Goal: Communication & Community: Share content

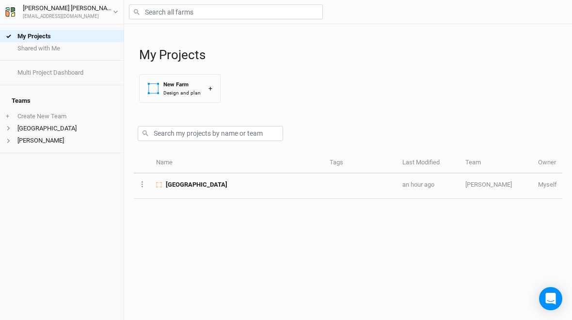
click at [188, 181] on span "[GEOGRAPHIC_DATA]" at bounding box center [197, 184] width 62 height 9
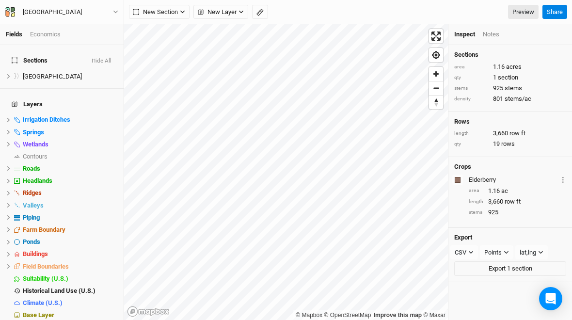
click at [560, 13] on button "Share" at bounding box center [555, 12] width 25 height 15
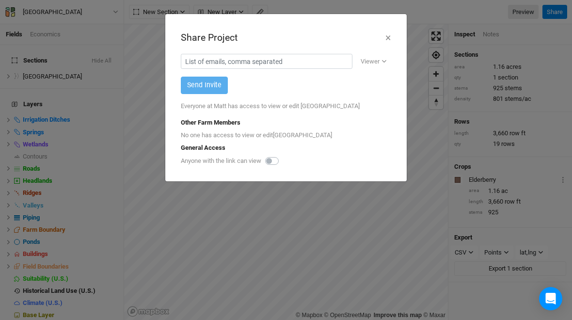
click at [391, 38] on button "×" at bounding box center [388, 38] width 6 height 16
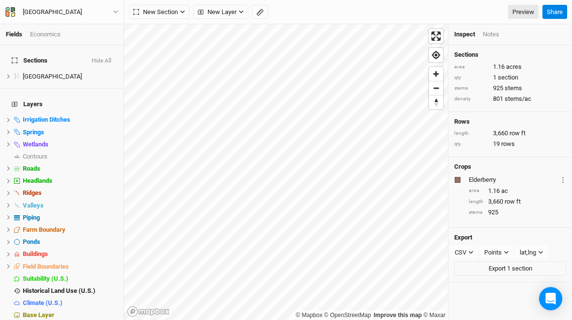
click at [74, 14] on div "[GEOGRAPHIC_DATA]" at bounding box center [52, 12] width 59 height 10
click at [22, 95] on h4 "Layers" at bounding box center [62, 104] width 112 height 19
click at [38, 10] on div "[GEOGRAPHIC_DATA]" at bounding box center [52, 12] width 59 height 10
click at [61, 34] on div "Economics" at bounding box center [45, 34] width 31 height 9
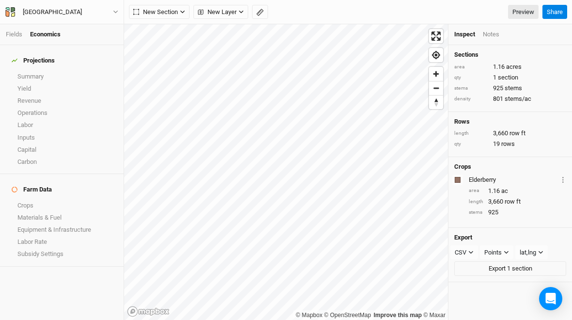
click at [14, 38] on link "Fields" at bounding box center [14, 34] width 16 height 7
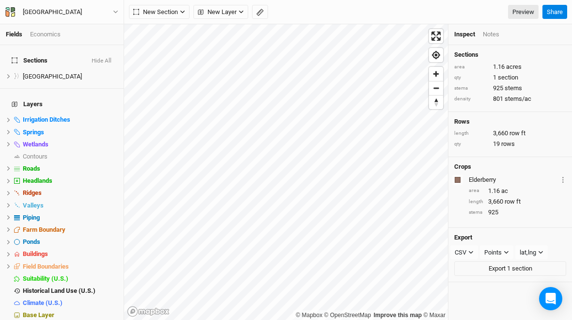
click at [34, 95] on h4 "Layers" at bounding box center [62, 104] width 112 height 19
click at [46, 37] on div "Economics" at bounding box center [45, 34] width 31 height 9
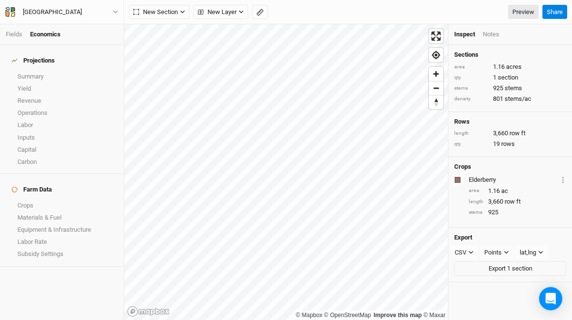
click at [10, 36] on link "Fields" at bounding box center [14, 34] width 16 height 7
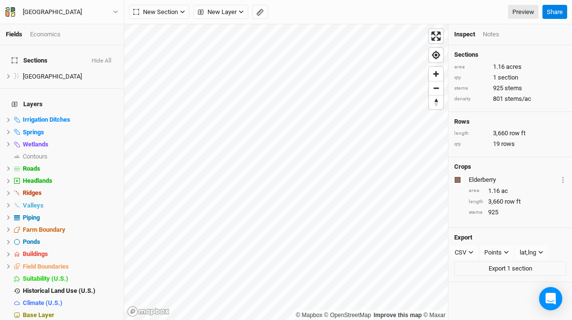
click at [28, 95] on h4 "Layers" at bounding box center [62, 104] width 112 height 19
click at [28, 57] on span "Sections" at bounding box center [30, 61] width 36 height 8
click at [30, 95] on h4 "Layers" at bounding box center [62, 104] width 112 height 19
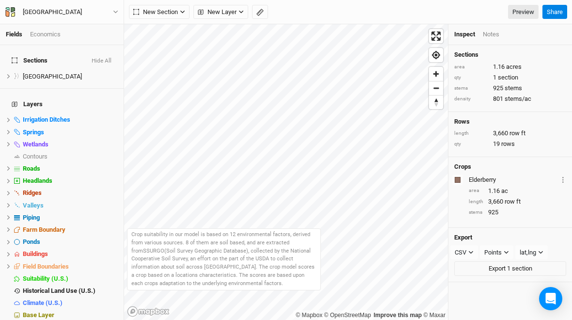
click at [48, 275] on span "Suitability (U.S.)" at bounding box center [46, 278] width 46 height 7
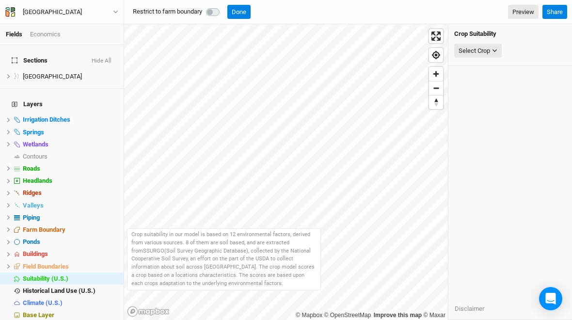
click at [243, 11] on button "Done" at bounding box center [239, 12] width 23 height 15
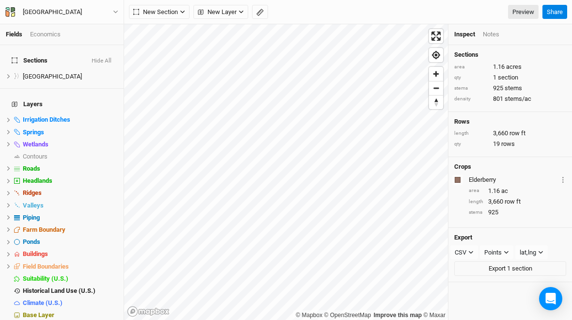
click at [61, 299] on span "Climate (U.S.)" at bounding box center [43, 302] width 40 height 7
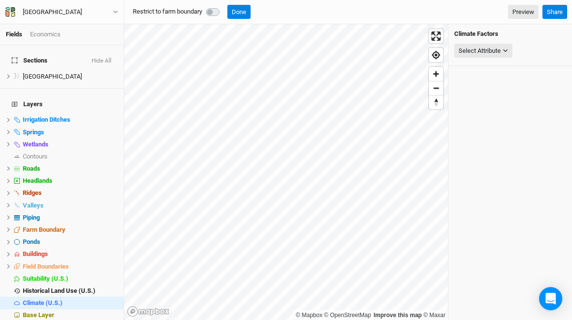
click at [0, 0] on span "hide" at bounding box center [0, 0] width 0 height 0
click at [0, 0] on span "show" at bounding box center [0, 0] width 0 height 0
click at [224, 6] on label at bounding box center [224, 6] width 0 height 0
click at [218, 6] on div at bounding box center [214, 12] width 17 height 12
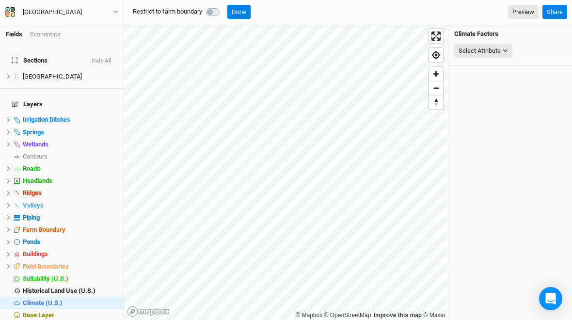
click at [224, 6] on label at bounding box center [224, 6] width 0 height 0
click at [249, 13] on button "Done" at bounding box center [239, 12] width 23 height 15
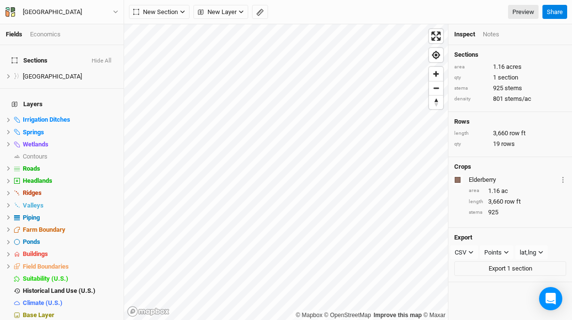
click at [495, 272] on button "Export 1 section" at bounding box center [511, 268] width 112 height 15
click at [235, 16] on span "New Layer" at bounding box center [217, 12] width 39 height 10
click at [374, 15] on div "New Section Grid Line Keyline Beta Upload New Layer Custom Utilities Fences CLU…" at bounding box center [334, 12] width 410 height 15
click at [240, 0] on div "New Section Grid Line Keyline Beta Upload New Layer Custom Utilities Fences CLU…" at bounding box center [348, 12] width 448 height 24
click at [239, 9] on button "New Layer" at bounding box center [221, 12] width 55 height 15
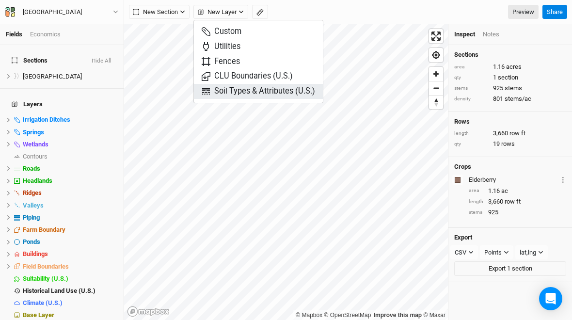
click at [281, 94] on span "Soil Types & Attributes (U.S.)" at bounding box center [259, 91] width 114 height 11
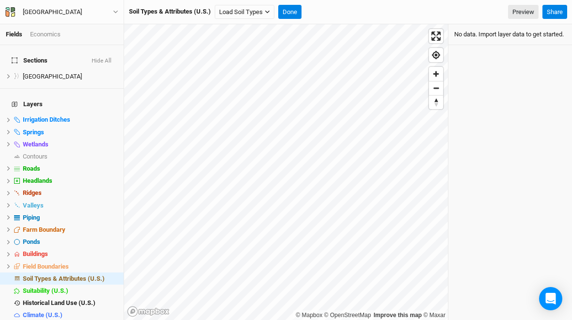
click at [261, 6] on button "Load Soil Types" at bounding box center [245, 12] width 60 height 15
click at [271, 26] on button "Load for Farm Boundary" at bounding box center [256, 28] width 81 height 13
click at [281, 5] on button "Done" at bounding box center [272, 12] width 23 height 15
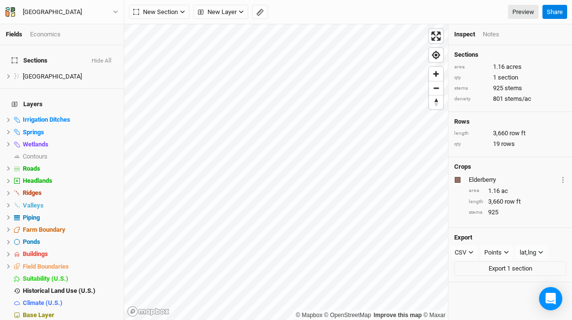
click at [232, 9] on span "New Layer" at bounding box center [217, 12] width 39 height 10
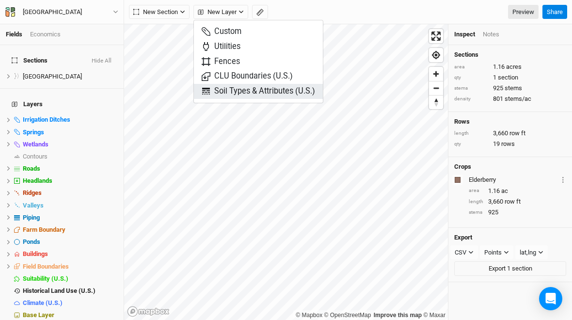
click at [290, 87] on span "Soil Types & Attributes (U.S.)" at bounding box center [259, 91] width 114 height 11
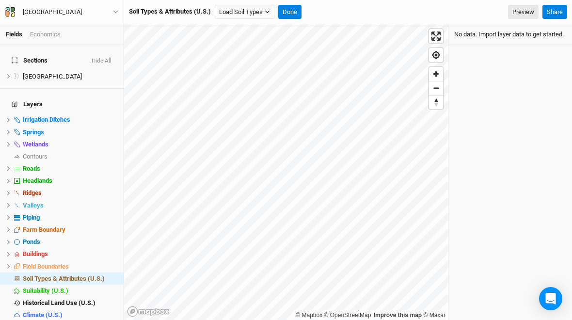
click at [263, 12] on button "Load Soil Types" at bounding box center [245, 12] width 60 height 15
click at [266, 29] on button "Load for Farm Boundary" at bounding box center [256, 28] width 81 height 13
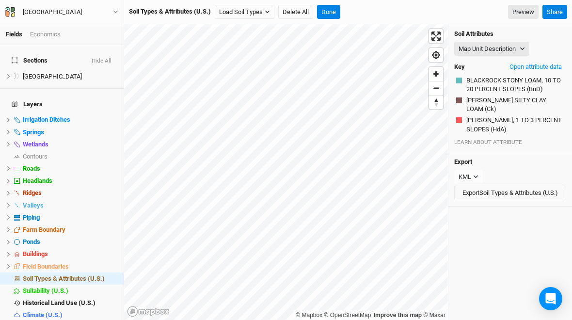
click at [334, 9] on button "Done" at bounding box center [328, 12] width 23 height 15
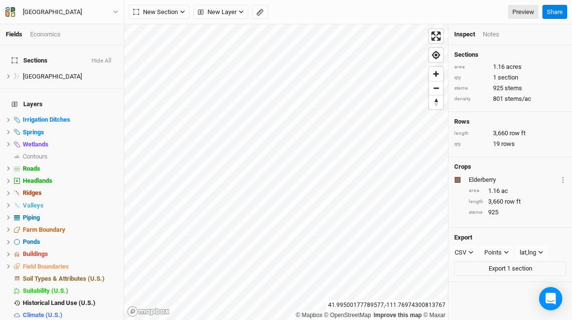
click at [98, 275] on span "Soil Types & Attributes (U.S.)" at bounding box center [64, 278] width 82 height 7
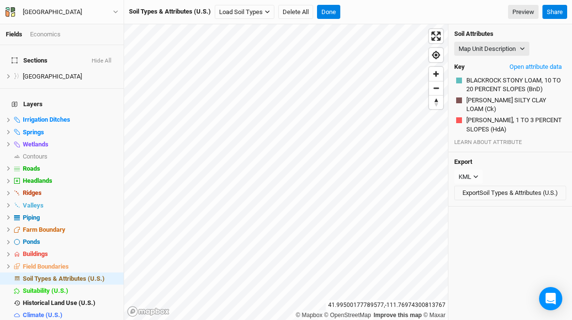
click at [516, 83] on button "BLACKROCK STONY LOAM, 10 TO 20 PERCENT SLOPES (BnD)" at bounding box center [515, 85] width 98 height 18
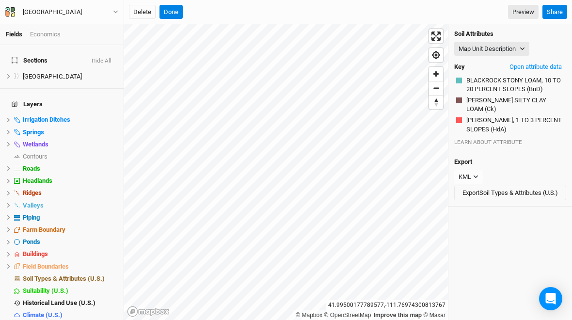
click at [549, 63] on button "Open attribute data" at bounding box center [536, 67] width 61 height 15
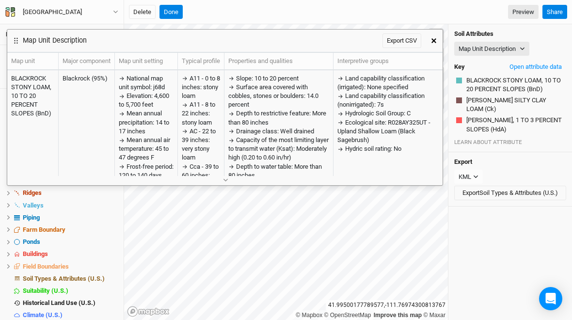
click at [569, 152] on div "Export KML JSON KML Export Soil Types & Attributes (U.S.)" at bounding box center [511, 179] width 124 height 54
click at [438, 42] on button "button" at bounding box center [433, 40] width 17 height 17
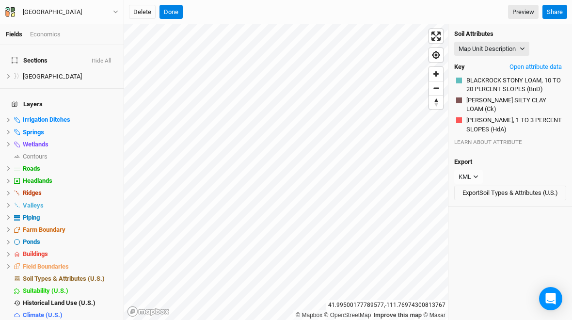
click at [510, 99] on button "[PERSON_NAME] SILTY CLAY LOAM (Ck)" at bounding box center [515, 105] width 98 height 18
click at [524, 48] on icon "button" at bounding box center [522, 48] width 5 height 5
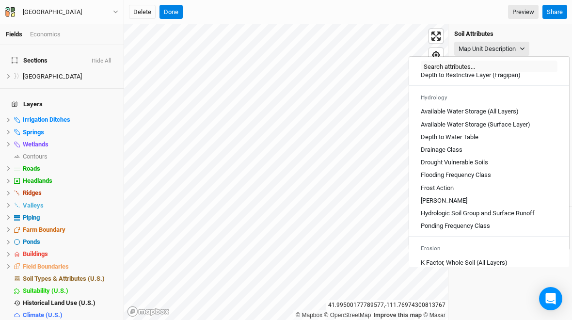
scroll to position [335, 0]
click at [479, 141] on Table "Depth to Water Table" at bounding box center [450, 136] width 58 height 9
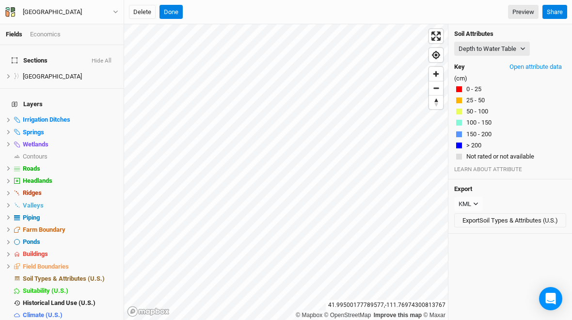
click at [514, 49] on button "Depth to Water Table" at bounding box center [493, 49] width 76 height 15
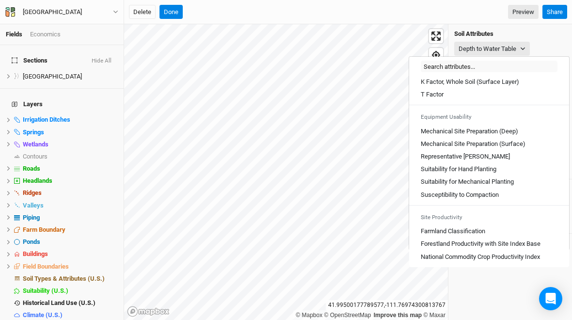
scroll to position [531, 0]
click at [481, 232] on Classification "Farmland Classification" at bounding box center [453, 231] width 65 height 9
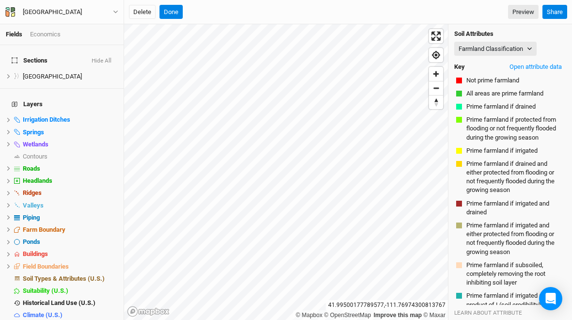
scroll to position [0, 0]
click at [524, 46] on button "Farmland Classification" at bounding box center [496, 49] width 82 height 15
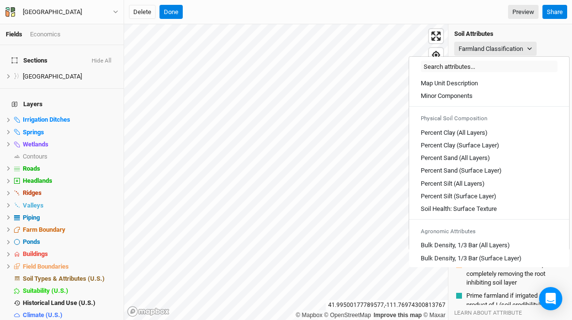
click at [485, 130] on Layers\) "Percent Clay (All Layers)" at bounding box center [454, 133] width 67 height 9
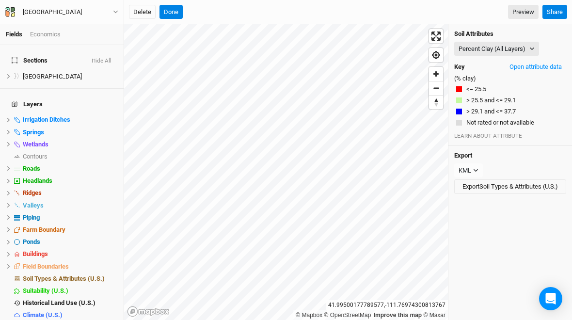
click at [547, 67] on button "Open attribute data" at bounding box center [536, 67] width 61 height 15
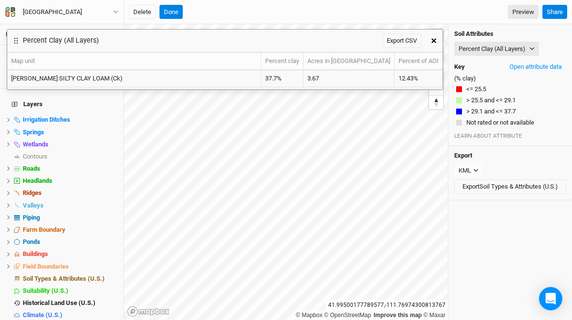
click at [436, 40] on icon "button" at bounding box center [434, 40] width 5 height 5
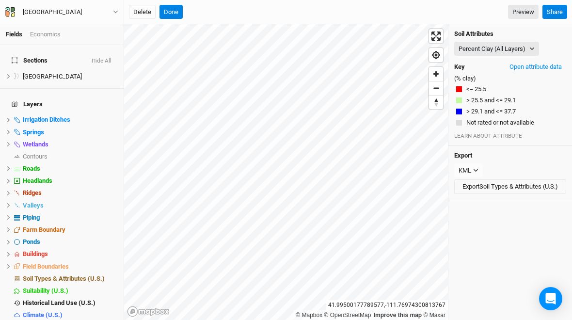
click at [502, 44] on button "Percent Clay (All Layers)" at bounding box center [497, 49] width 85 height 15
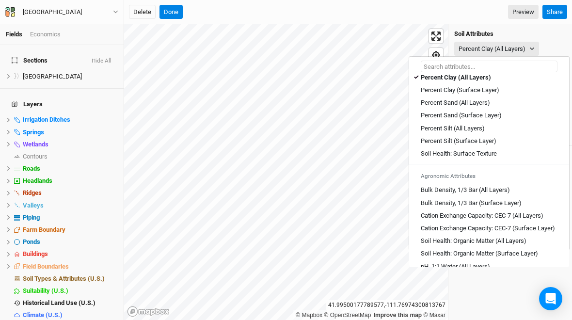
scroll to position [59, 0]
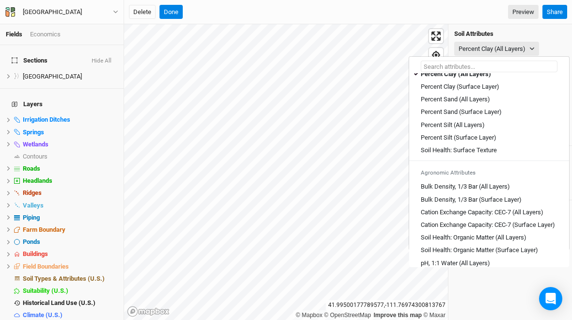
click at [495, 108] on Layer\) "Percent Sand (Surface Layer)" at bounding box center [461, 112] width 81 height 9
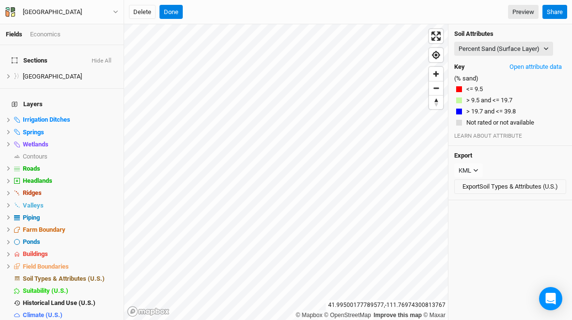
click at [540, 46] on button "Percent Sand (Surface Layer)" at bounding box center [504, 49] width 99 height 15
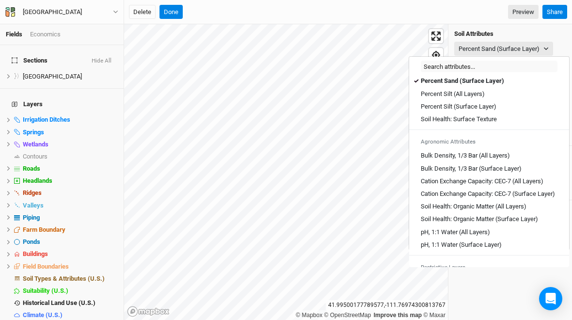
scroll to position [91, 0]
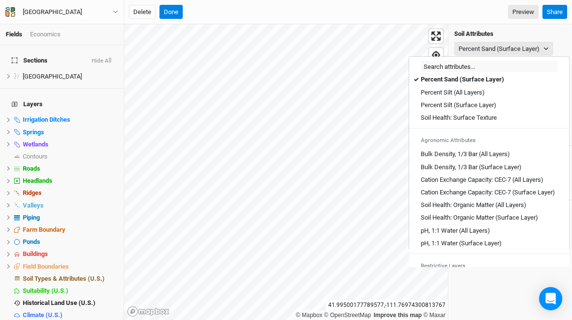
click at [510, 161] on link "Bulk Density, 1/3 Bar (Surface Layer)" at bounding box center [489, 167] width 160 height 13
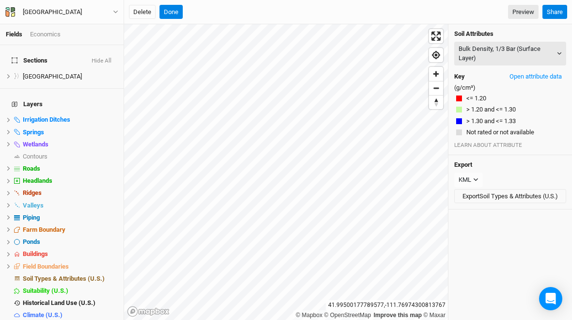
click at [548, 58] on button "Bulk Density, 1/3 Bar (Surface Layer)" at bounding box center [511, 54] width 112 height 24
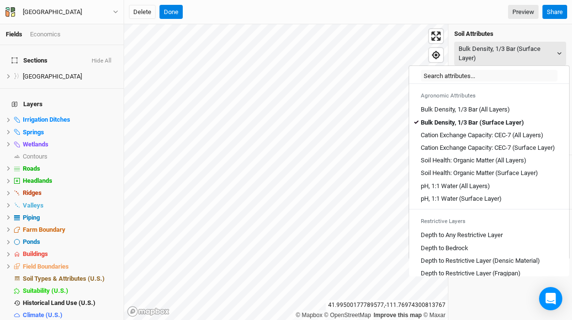
scroll to position [145, 0]
click at [530, 144] on Layer\) "Cation Exchange Capacity: CEC-7 (Surface Layer)" at bounding box center [488, 148] width 134 height 9
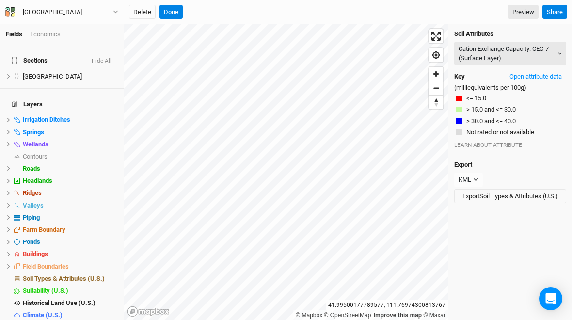
click at [542, 48] on button "Cation Exchange Capacity: CEC-7 (Surface Layer)" at bounding box center [511, 54] width 112 height 24
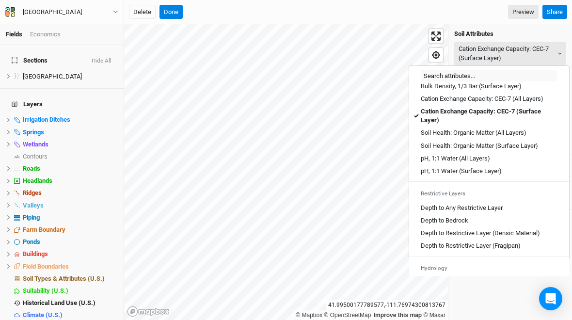
scroll to position [182, 0]
click at [498, 166] on Layer\) "pH, 1:1 Water (Surface Layer)" at bounding box center [461, 170] width 81 height 9
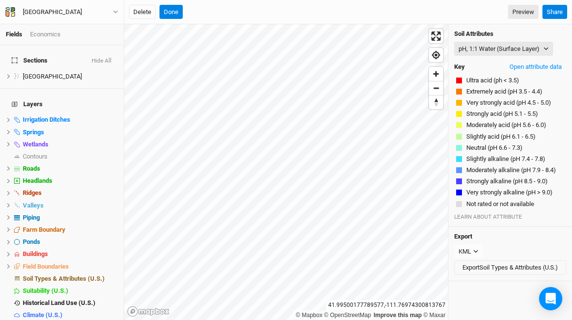
click at [539, 49] on button "pH, 1:1 Water (Surface Layer)" at bounding box center [504, 49] width 99 height 15
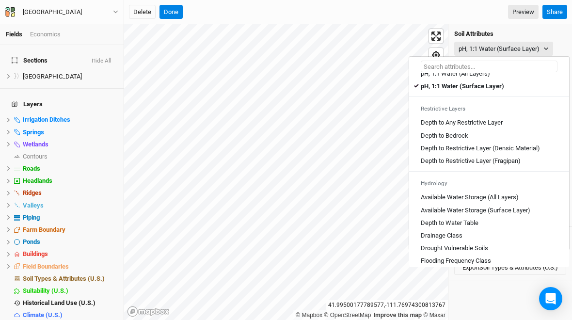
scroll to position [249, 0]
click at [466, 139] on Bedrock "Depth to Bedrock" at bounding box center [445, 134] width 48 height 9
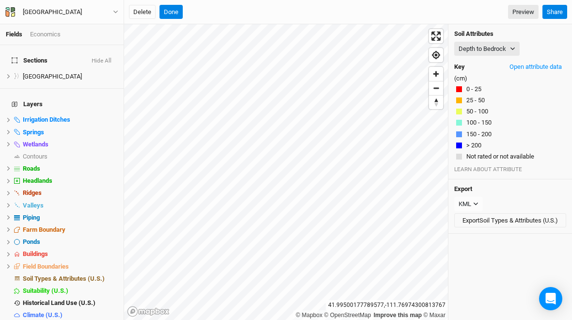
click at [514, 43] on button "Depth to Bedrock" at bounding box center [487, 49] width 65 height 15
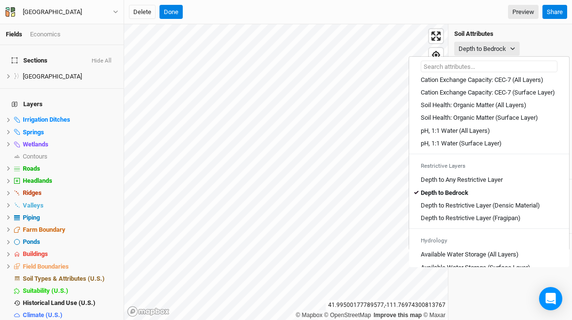
scroll to position [191, 0]
click at [525, 123] on Layer\) "Soil Health: Organic Matter (Surface Layer)" at bounding box center [479, 118] width 117 height 9
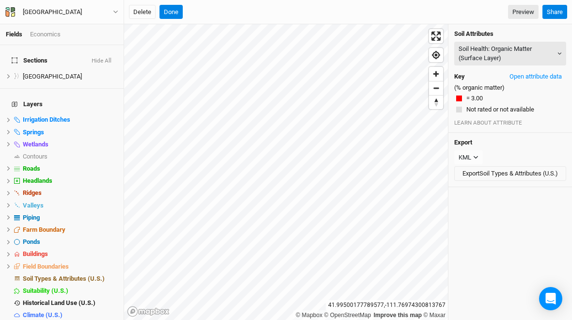
click at [546, 57] on button "Soil Health: Organic Matter (Surface Layer)" at bounding box center [511, 54] width 112 height 24
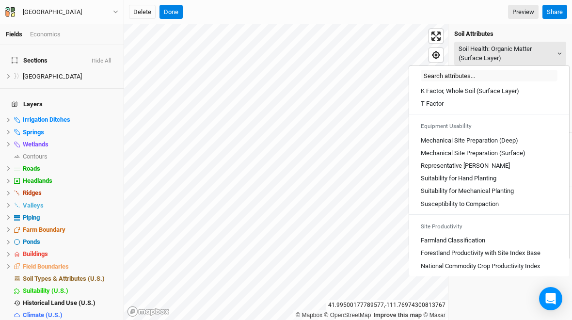
scroll to position [531, 0]
click at [526, 250] on Base "Forestland Productivity with Site Index Base" at bounding box center [481, 253] width 120 height 9
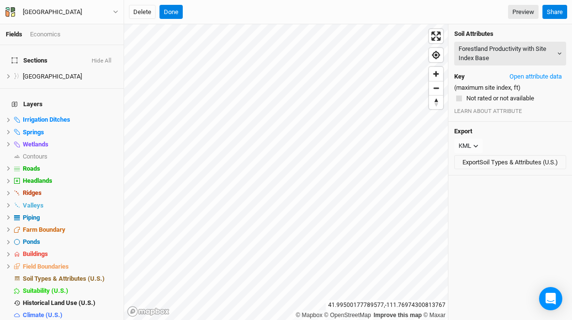
click at [531, 47] on button "Forestland Productivity with Site Index Base" at bounding box center [511, 54] width 112 height 24
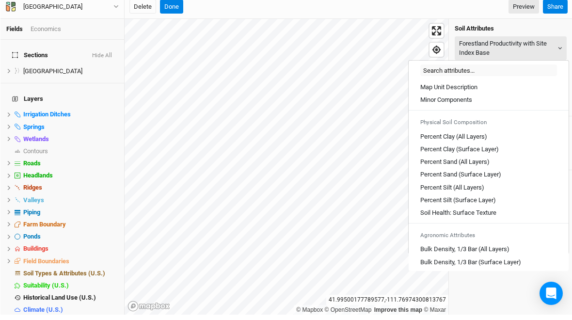
scroll to position [0, 0]
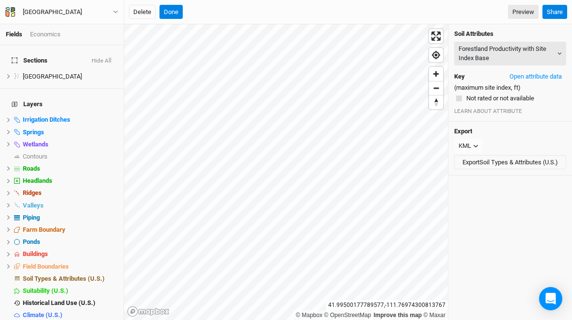
click at [425, 11] on div "Delete Done Preview" at bounding box center [334, 12] width 410 height 15
click at [177, 17] on button "Done" at bounding box center [171, 12] width 23 height 15
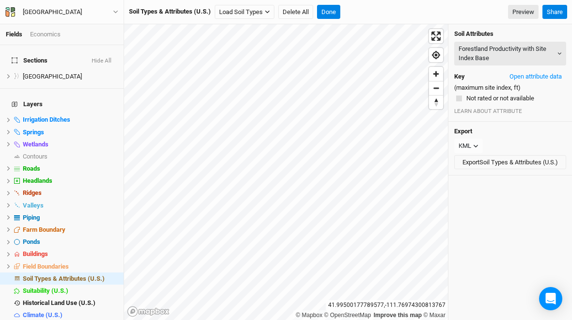
click at [0, 0] on span "hide" at bounding box center [0, 0] width 0 height 0
click at [332, 12] on button "Done" at bounding box center [328, 12] width 23 height 15
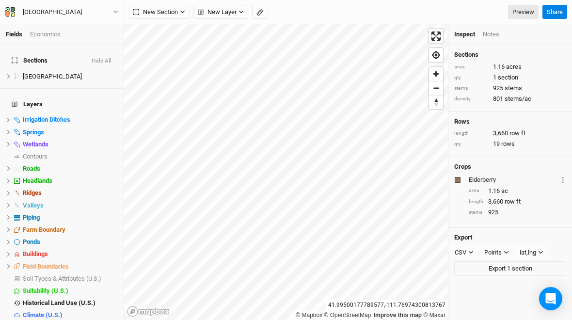
click at [436, 37] on span "Enter fullscreen" at bounding box center [436, 36] width 14 height 14
click at [438, 32] on span "Enter fullscreen" at bounding box center [436, 36] width 14 height 14
click at [434, 41] on span "Enter fullscreen" at bounding box center [436, 36] width 14 height 14
click at [436, 36] on span "Enter fullscreen" at bounding box center [436, 36] width 14 height 14
click at [435, 37] on span "Enter fullscreen" at bounding box center [436, 36] width 14 height 14
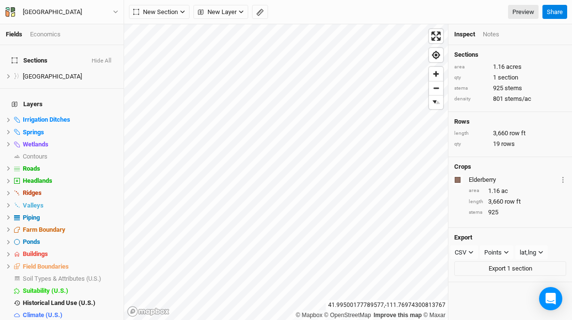
click at [433, 108] on span "Reset bearing to north" at bounding box center [436, 102] width 18 height 18
click at [440, 33] on span "Enter fullscreen" at bounding box center [436, 36] width 14 height 14
click at [437, 36] on span "Enter fullscreen" at bounding box center [436, 36] width 14 height 14
click at [435, 34] on span "Enter fullscreen" at bounding box center [436, 36] width 14 height 14
click at [504, 292] on div "Sections area 1.16 acres qty 1 section stems 925 stems density 801 stems/ac Row…" at bounding box center [511, 182] width 124 height 275
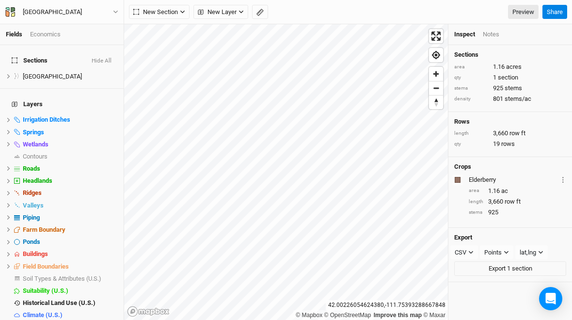
click at [436, 37] on span "Enter fullscreen" at bounding box center [436, 36] width 14 height 14
click at [432, 37] on span "Enter fullscreen" at bounding box center [436, 36] width 14 height 14
click at [523, 15] on link "Preview" at bounding box center [523, 12] width 31 height 15
click at [238, 16] on button "New Layer" at bounding box center [221, 12] width 55 height 15
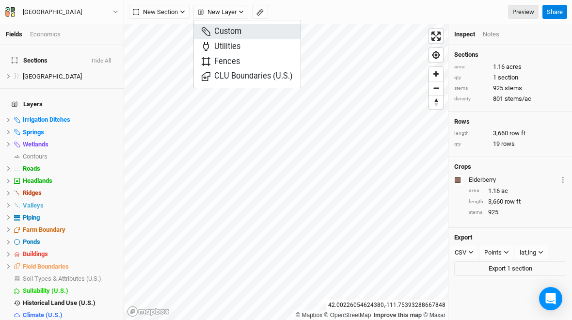
click at [240, 33] on span "Custom" at bounding box center [222, 31] width 40 height 11
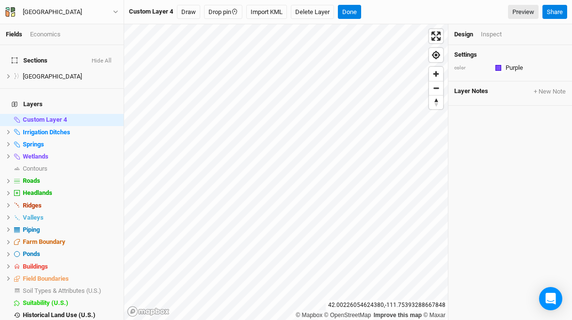
click at [280, 9] on button "Import KML" at bounding box center [266, 12] width 41 height 15
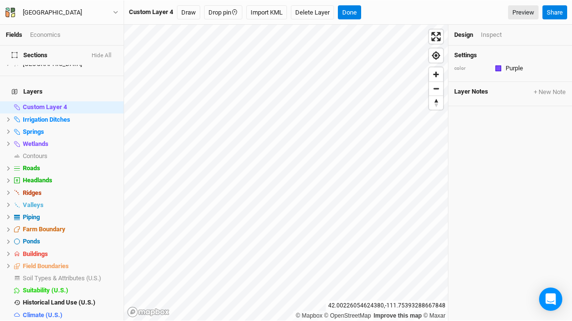
scroll to position [12, 0]
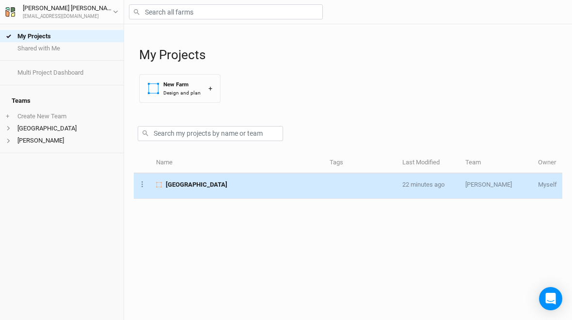
click at [176, 185] on span "[GEOGRAPHIC_DATA]" at bounding box center [197, 184] width 62 height 9
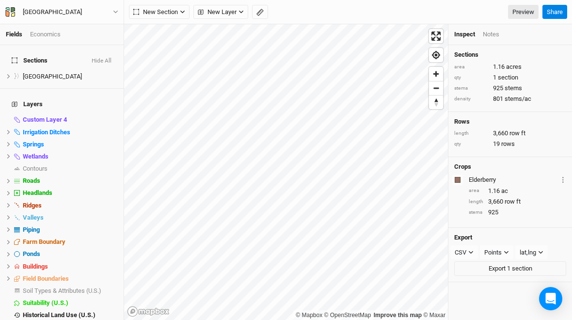
click at [551, 10] on button "Share" at bounding box center [555, 12] width 25 height 15
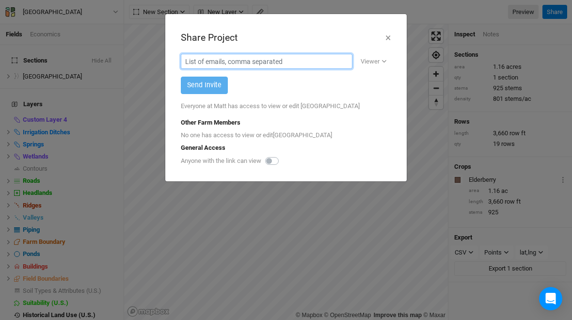
click at [296, 57] on input "text" at bounding box center [267, 61] width 172 height 15
type input "H"
type input "harry@propagateag.com"
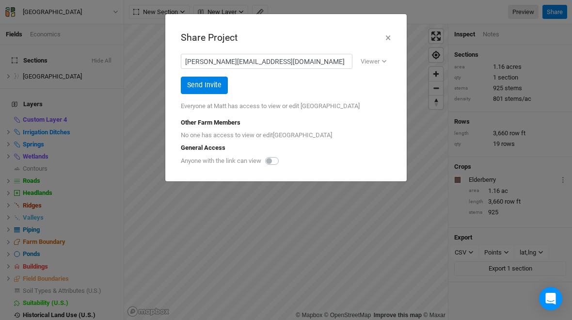
click at [382, 65] on button "Viewer" at bounding box center [374, 61] width 35 height 15
click at [393, 78] on button "Viewer" at bounding box center [395, 81] width 77 height 15
click at [198, 89] on button "Send Invite" at bounding box center [204, 85] width 47 height 17
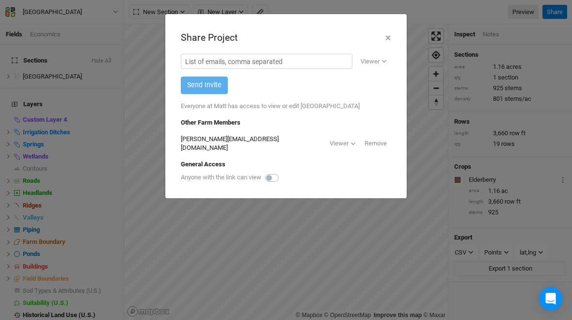
click at [390, 30] on button "×" at bounding box center [388, 38] width 6 height 16
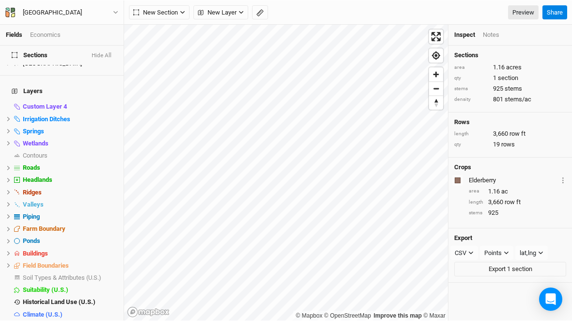
scroll to position [13, 0]
click at [0, 0] on span "show" at bounding box center [0, 0] width 0 height 0
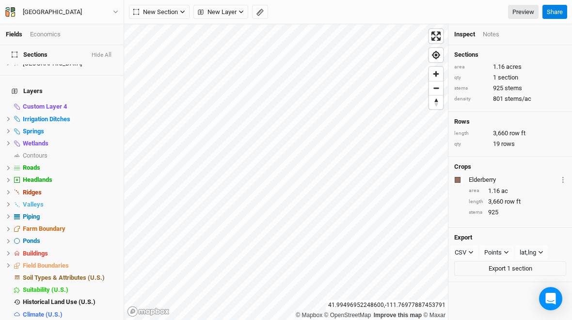
click at [42, 82] on h4 "Layers" at bounding box center [62, 91] width 112 height 19
click at [441, 31] on span "Enter fullscreen" at bounding box center [436, 36] width 14 height 14
click at [437, 38] on span "Enter fullscreen" at bounding box center [436, 36] width 14 height 14
click at [443, 31] on span "Enter fullscreen" at bounding box center [436, 36] width 14 height 14
click at [438, 103] on span "Reset bearing to north" at bounding box center [436, 103] width 14 height 14
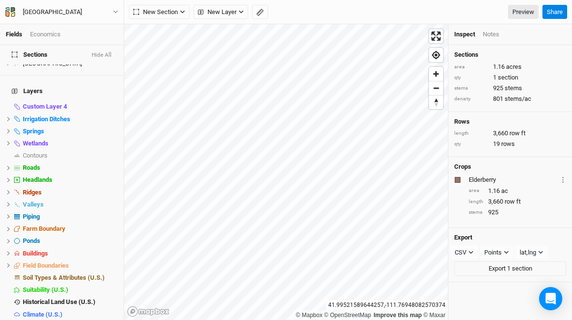
click at [435, 34] on span "Enter fullscreen" at bounding box center [436, 36] width 14 height 14
click at [438, 30] on span "Enter fullscreen" at bounding box center [436, 36] width 14 height 14
click at [440, 37] on span "Enter fullscreen" at bounding box center [436, 36] width 14 height 14
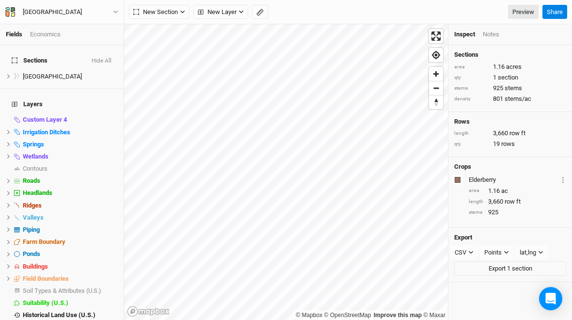
click at [0, 0] on span "show" at bounding box center [0, 0] width 0 height 0
click at [491, 33] on div "Notes" at bounding box center [491, 34] width 16 height 9
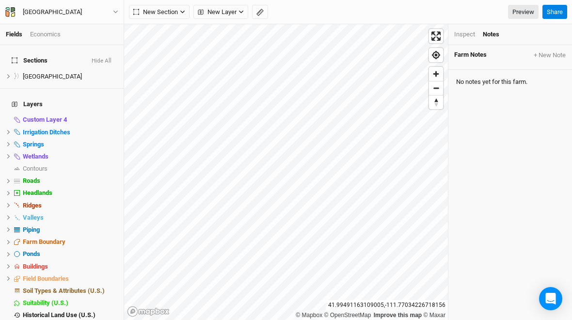
click at [468, 34] on div "Inspect" at bounding box center [465, 34] width 21 height 9
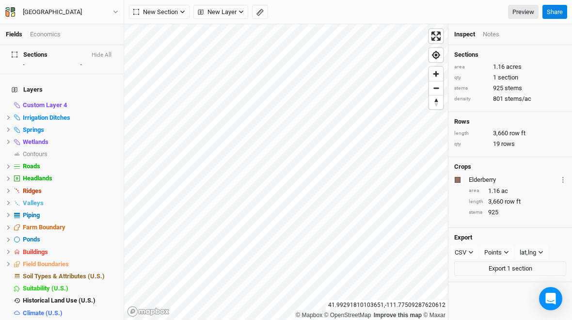
scroll to position [13, 0]
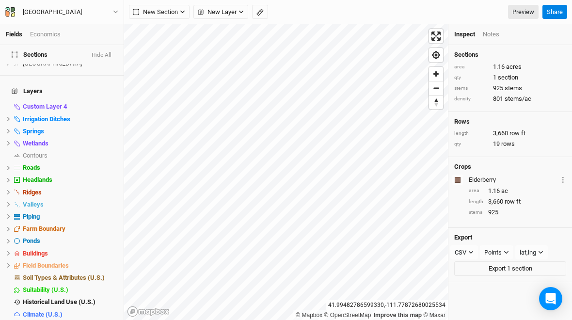
click at [55, 103] on span "Custom Layer 4" at bounding box center [45, 106] width 44 height 7
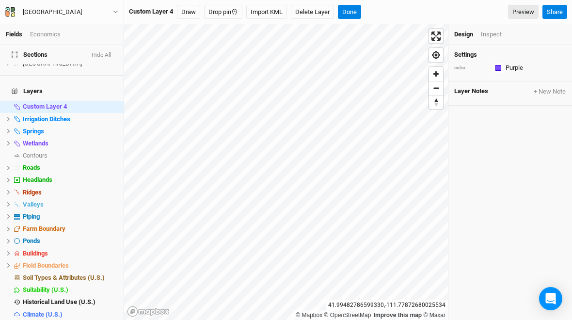
click at [23, 103] on span "Custom Layer 4" at bounding box center [45, 106] width 44 height 7
click at [321, 12] on button "Delete Layer" at bounding box center [312, 12] width 43 height 15
click at [359, 11] on button "Confirm" at bounding box center [352, 12] width 30 height 15
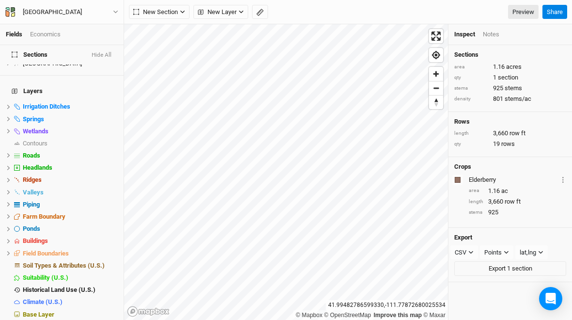
scroll to position [1, 0]
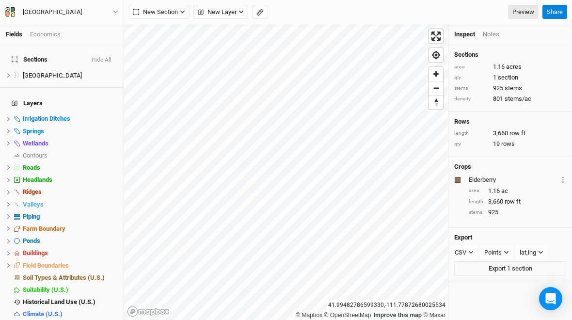
click at [77, 274] on span "Soil Types & Attributes (U.S.)" at bounding box center [64, 277] width 82 height 7
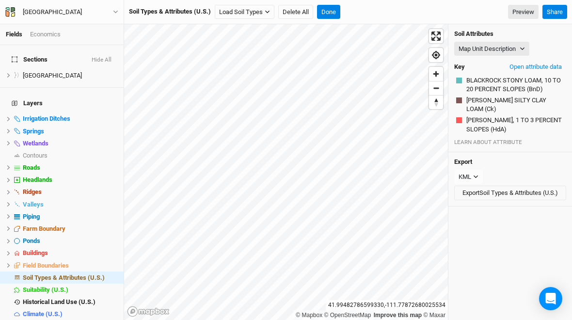
click at [511, 49] on button "Map Unit Description" at bounding box center [492, 49] width 75 height 15
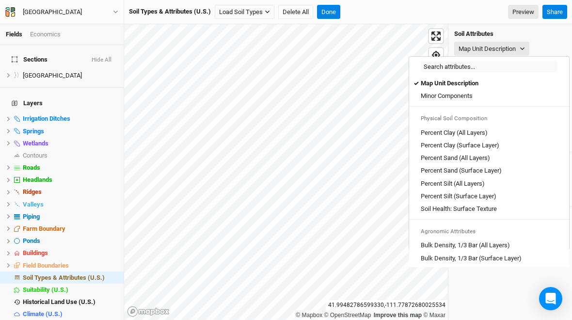
click at [473, 96] on Components "Minor Components" at bounding box center [447, 96] width 52 height 9
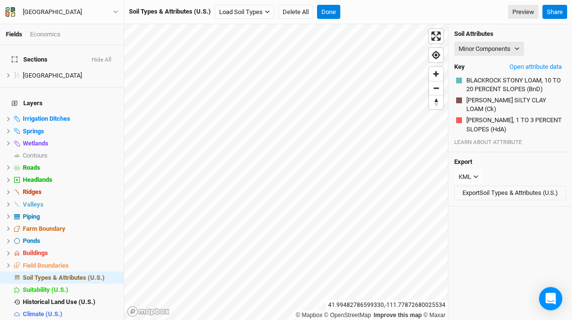
click at [501, 115] on button "[PERSON_NAME], 1 TO 3 PERCENT SLOPES (HdA)" at bounding box center [515, 124] width 98 height 18
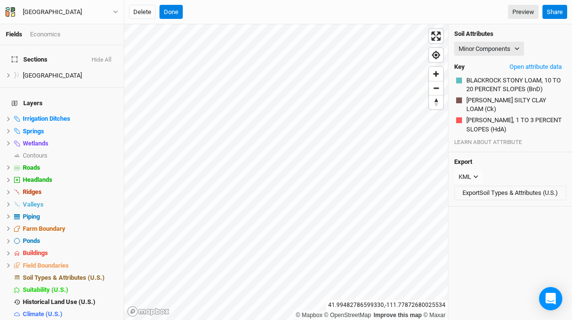
click at [548, 64] on button "Open attribute data" at bounding box center [536, 67] width 61 height 15
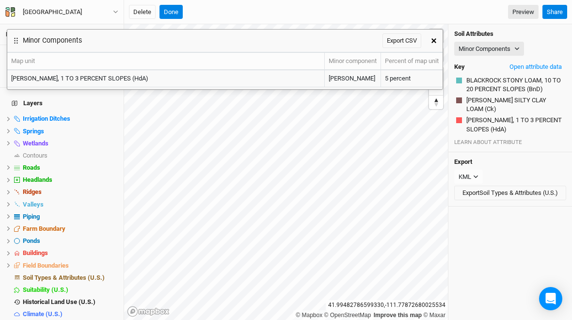
click at [435, 40] on icon "button" at bounding box center [434, 40] width 5 height 5
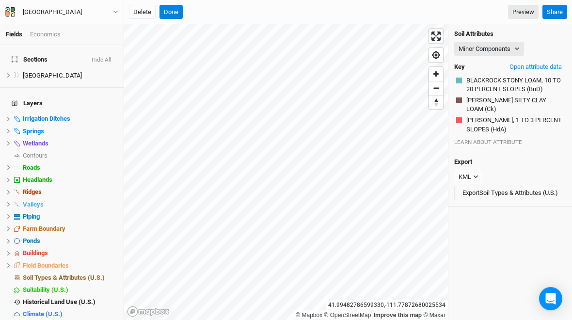
click at [502, 51] on button "Minor Components" at bounding box center [490, 49] width 70 height 15
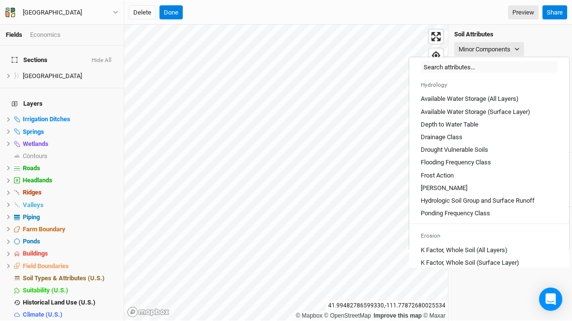
scroll to position [348, 0]
click at [454, 141] on Class "Drainage Class" at bounding box center [442, 136] width 42 height 9
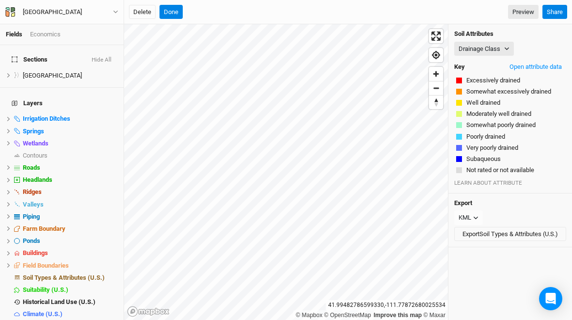
click at [0, 0] on span "show" at bounding box center [0, 0] width 0 height 0
click at [0, 0] on span "hide" at bounding box center [0, 0] width 0 height 0
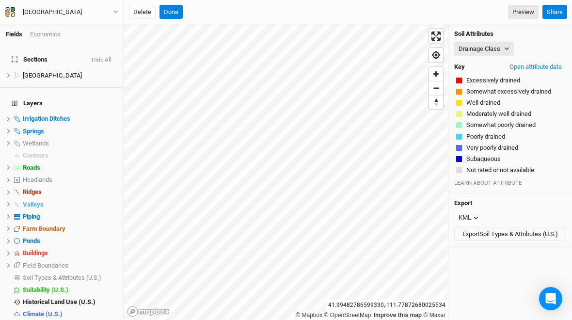
click at [0, 0] on span "show" at bounding box center [0, 0] width 0 height 0
click at [0, 0] on span "hide" at bounding box center [0, 0] width 0 height 0
click at [0, 0] on span "show" at bounding box center [0, 0] width 0 height 0
click at [0, 0] on span "hide" at bounding box center [0, 0] width 0 height 0
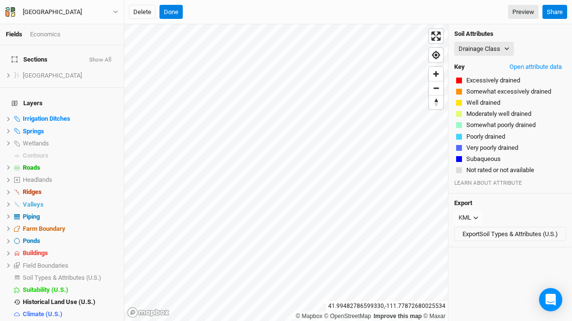
scroll to position [0, 0]
click at [0, 0] on span "show" at bounding box center [0, 0] width 0 height 0
click at [0, 0] on span "hide" at bounding box center [0, 0] width 0 height 0
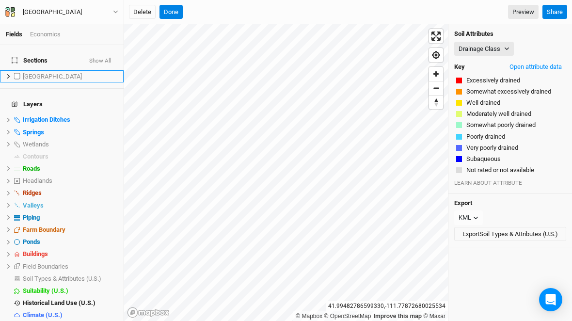
click at [0, 0] on span "show" at bounding box center [0, 0] width 0 height 0
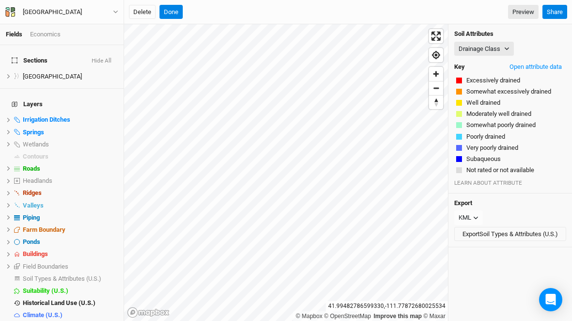
click at [0, 0] on span "show" at bounding box center [0, 0] width 0 height 0
